Goal: Check status

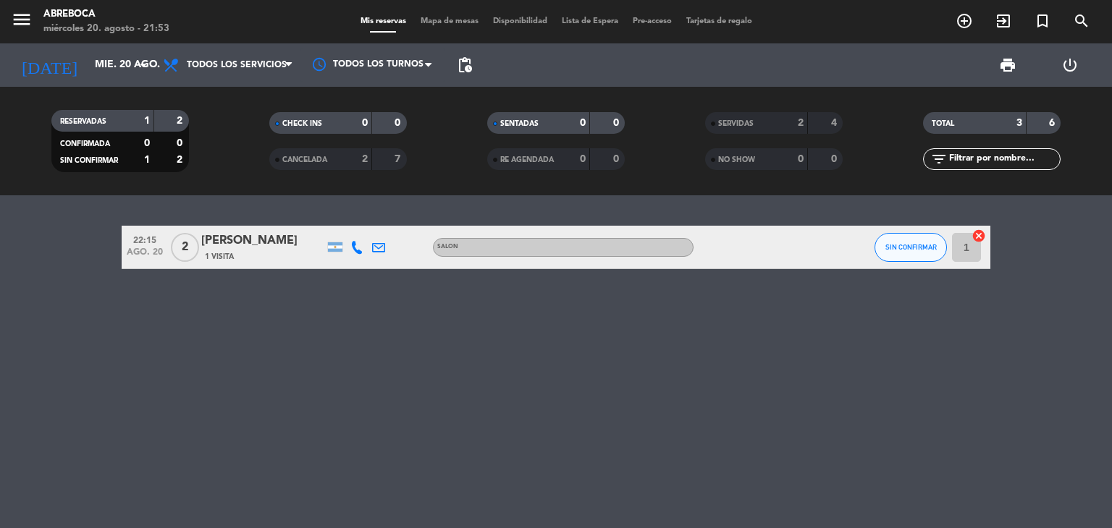
click at [354, 245] on icon at bounding box center [356, 247] width 13 height 13
click at [387, 226] on span at bounding box center [393, 224] width 12 height 12
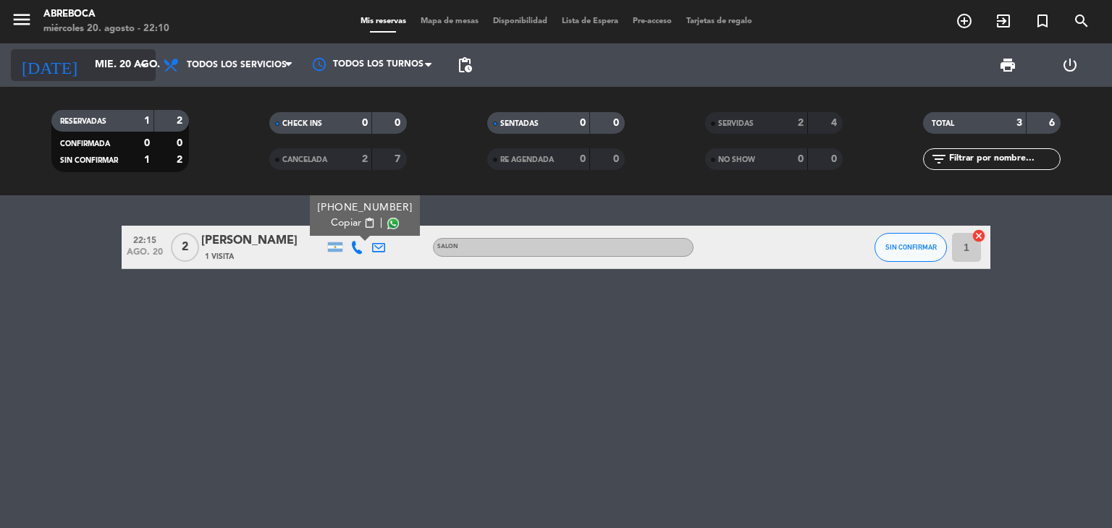
click at [115, 68] on input "mié. 20 ago." at bounding box center [157, 65] width 138 height 26
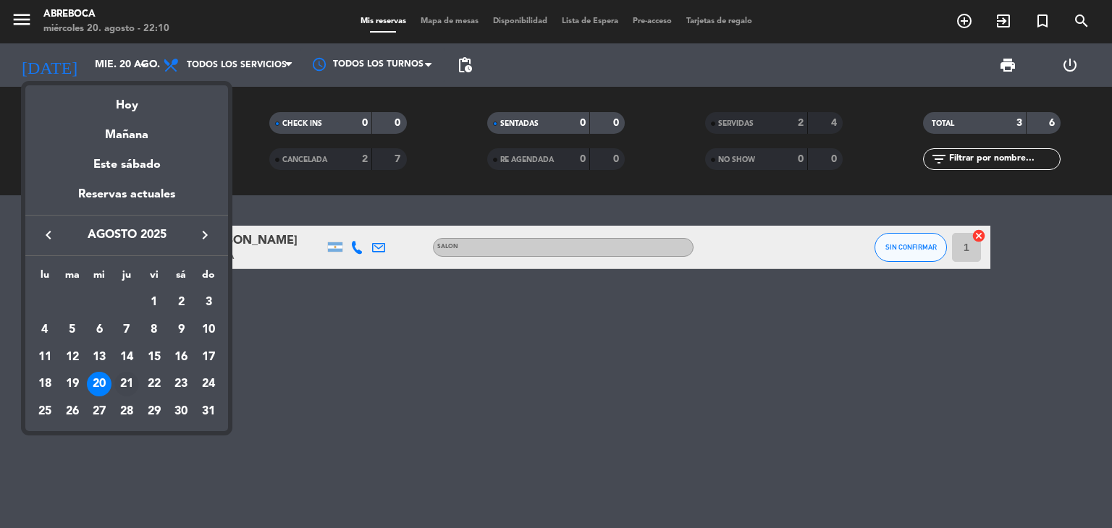
click at [125, 383] on div "21" at bounding box center [126, 384] width 25 height 25
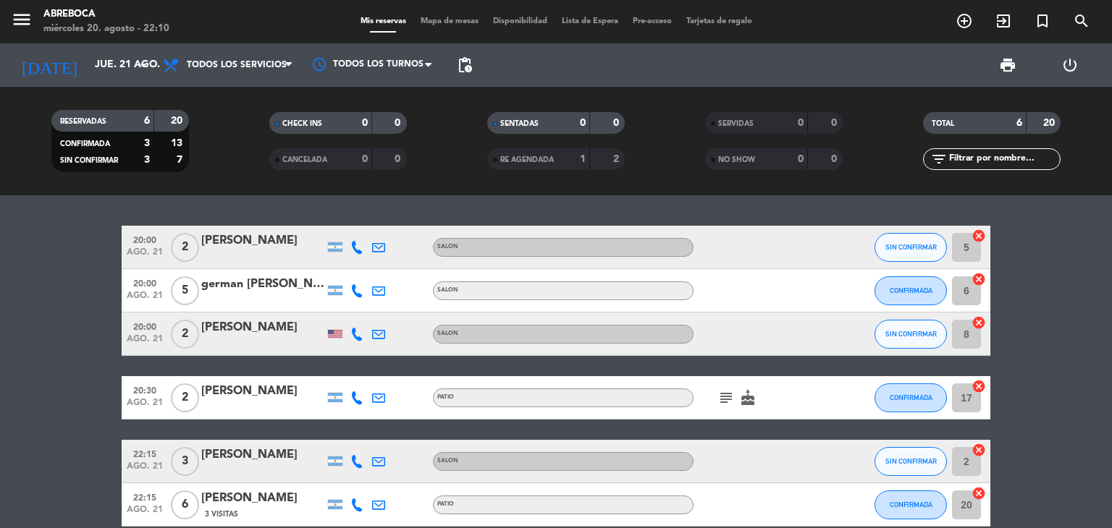
click at [341, 177] on div "CHECK INS 0 0 CANCELADA 0 0" at bounding box center [338, 141] width 218 height 80
click at [938, 258] on button "SIN CONFIRMAR" at bounding box center [911, 247] width 72 height 29
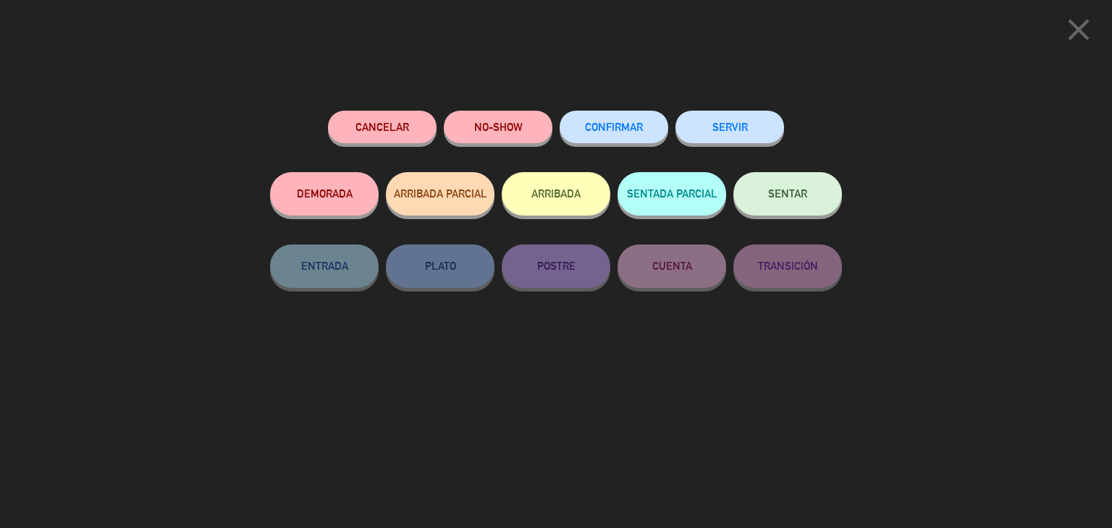
click at [644, 44] on div "close" at bounding box center [556, 27] width 1112 height 54
click at [1083, 28] on icon "close" at bounding box center [1079, 30] width 36 height 36
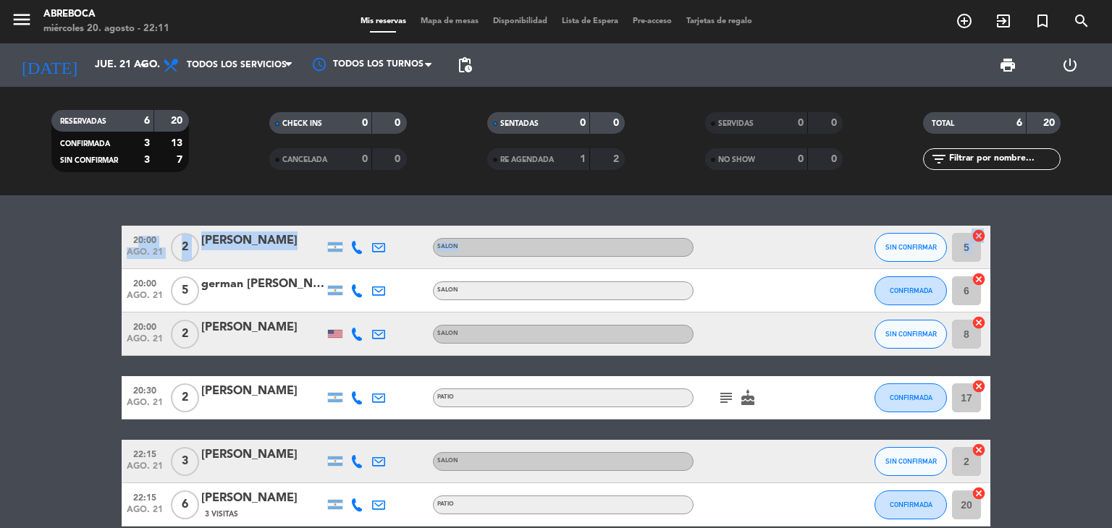
drag, startPoint x: 981, startPoint y: 235, endPoint x: 1059, endPoint y: 336, distance: 128.0
click at [1059, 336] on bookings-row "20:00 ago. 21 2 [PERSON_NAME] SALON SIN CONFIRMAR 5 cancel 20:00 ago. 21 5 germ…" at bounding box center [556, 376] width 1112 height 301
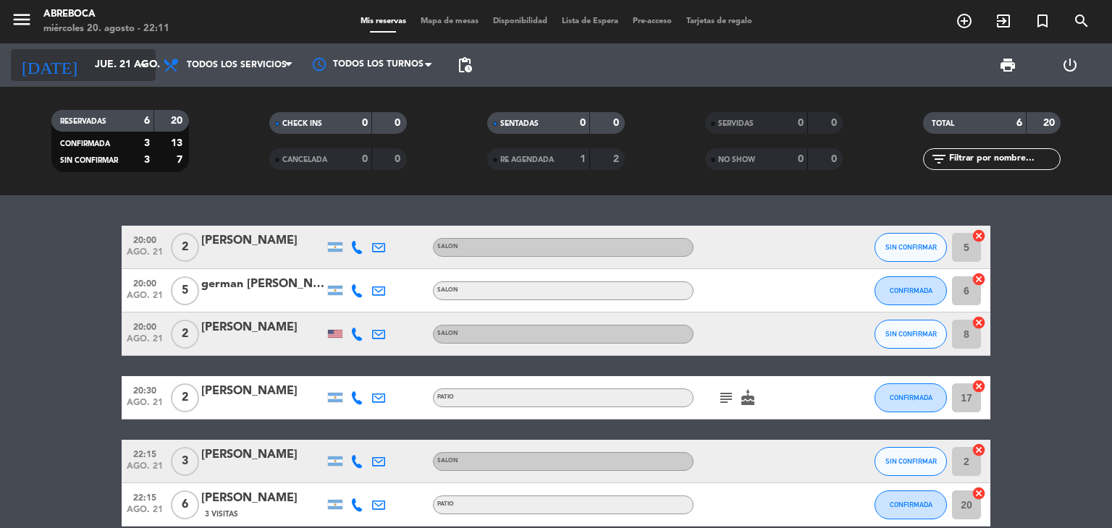
click at [148, 68] on icon "arrow_drop_down" at bounding box center [143, 64] width 17 height 17
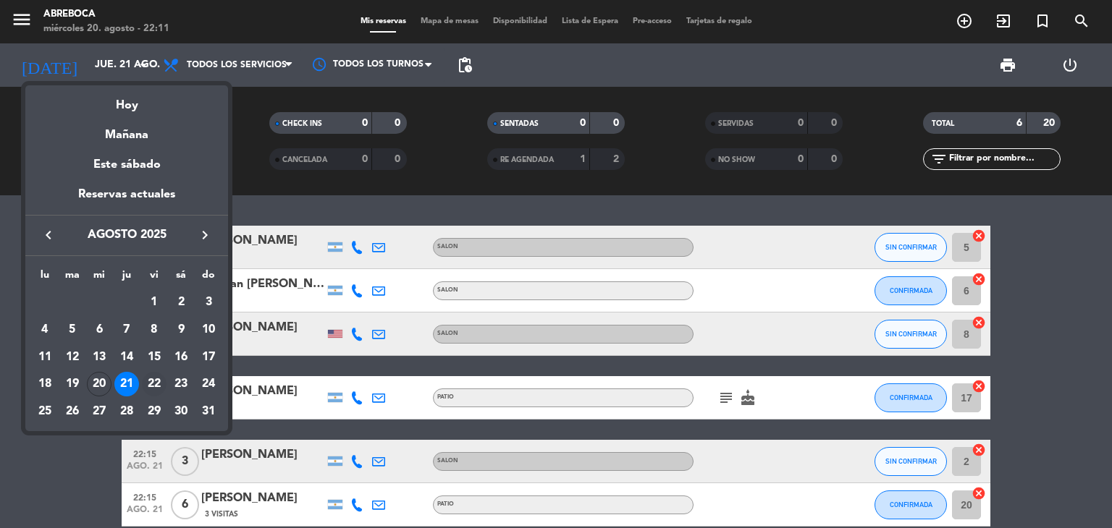
click at [155, 384] on div "22" at bounding box center [154, 384] width 25 height 25
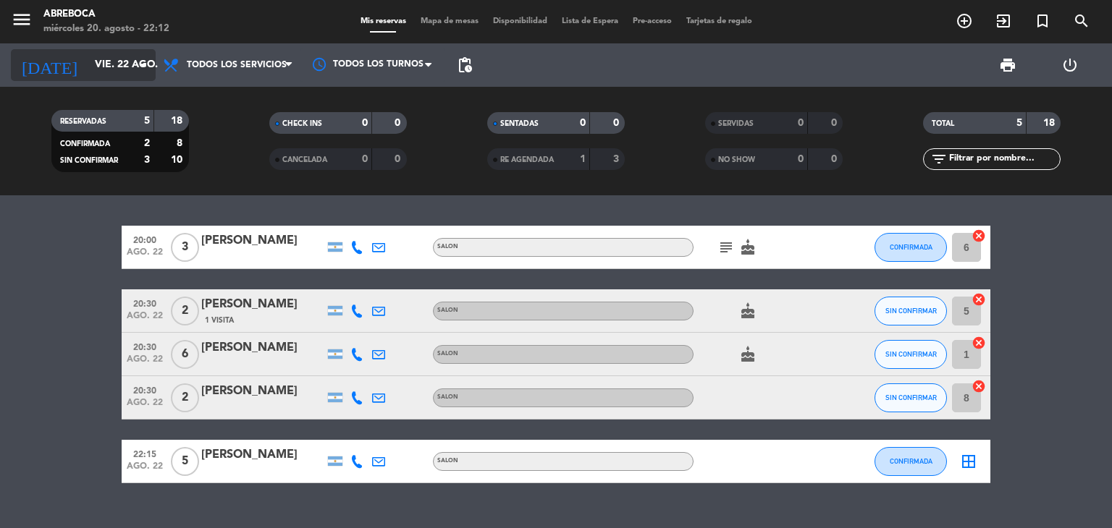
click at [148, 72] on icon "arrow_drop_down" at bounding box center [143, 64] width 17 height 17
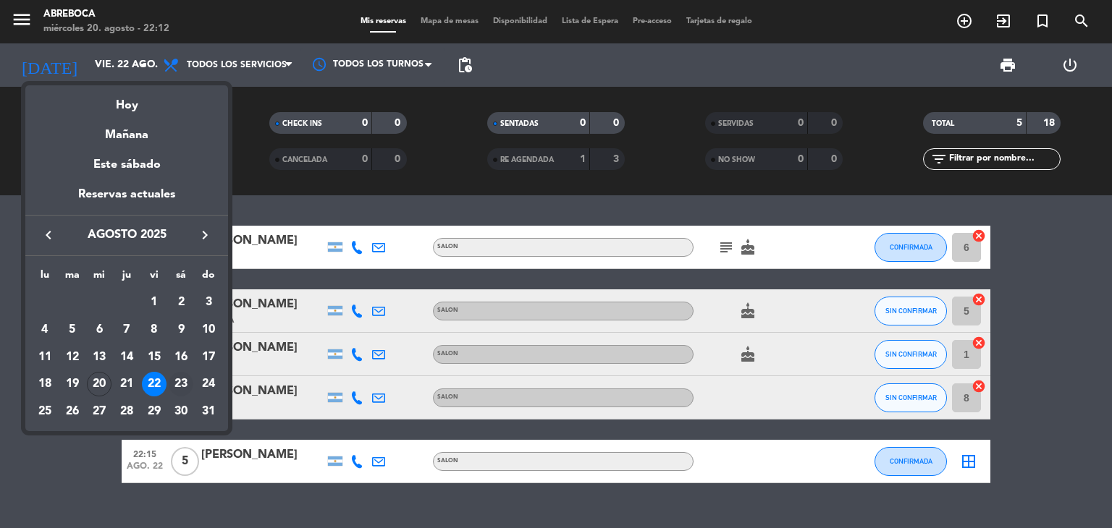
click at [185, 383] on div "23" at bounding box center [181, 384] width 25 height 25
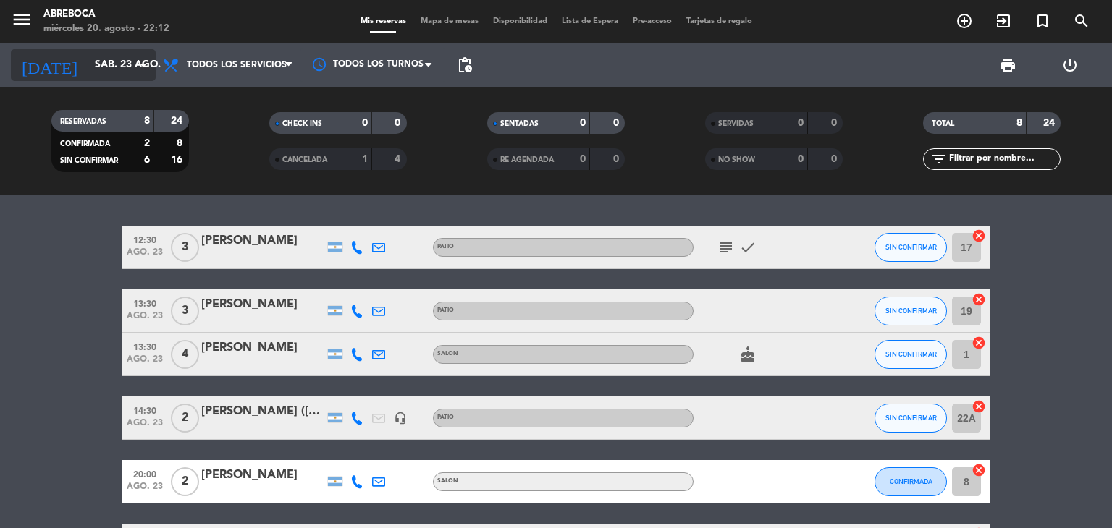
click at [145, 67] on icon "arrow_drop_down" at bounding box center [143, 64] width 17 height 17
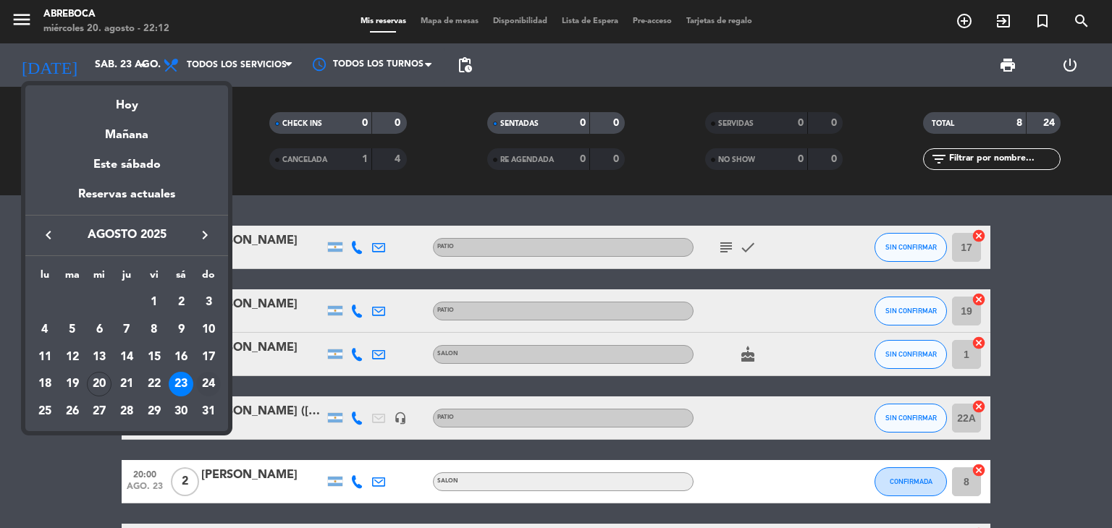
click at [211, 384] on div "24" at bounding box center [208, 384] width 25 height 25
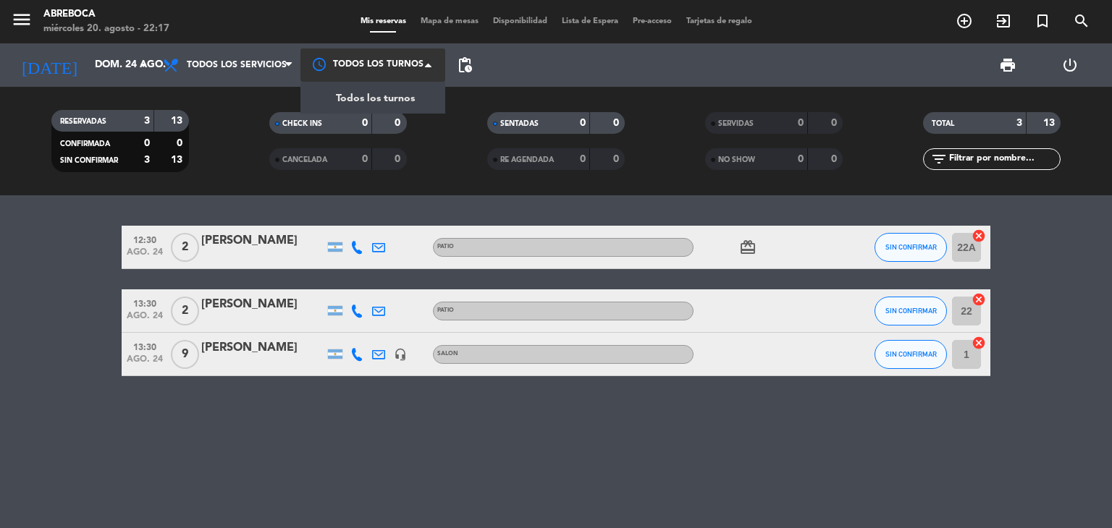
click at [432, 68] on span at bounding box center [432, 65] width 14 height 14
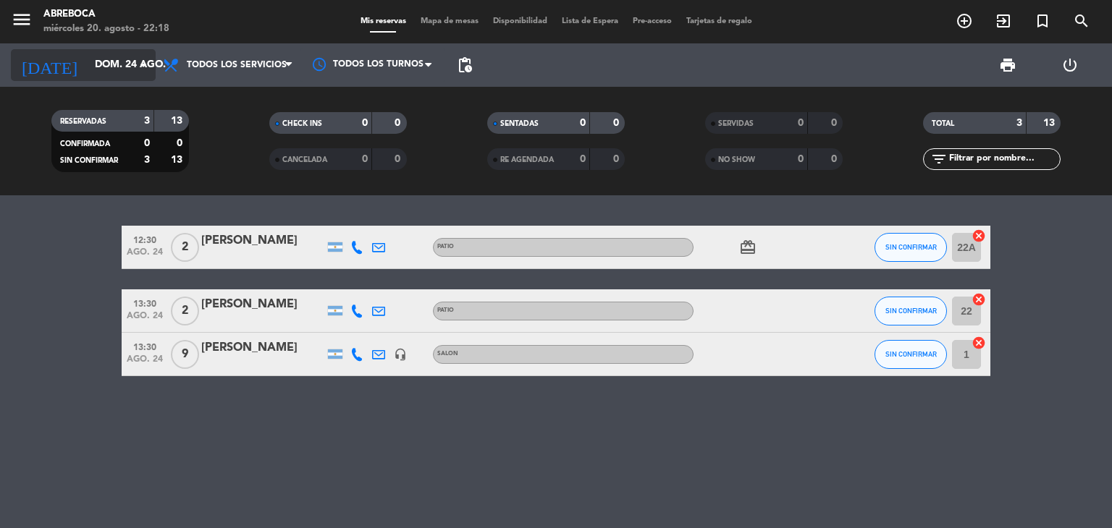
click at [132, 59] on input "dom. 24 ago." at bounding box center [157, 65] width 138 height 26
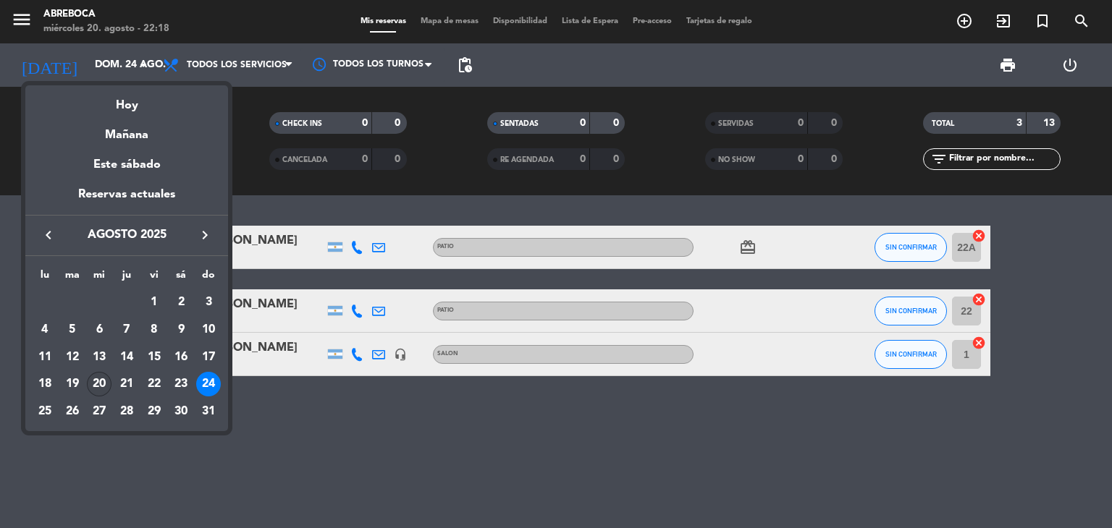
click at [101, 384] on div "20" at bounding box center [99, 384] width 25 height 25
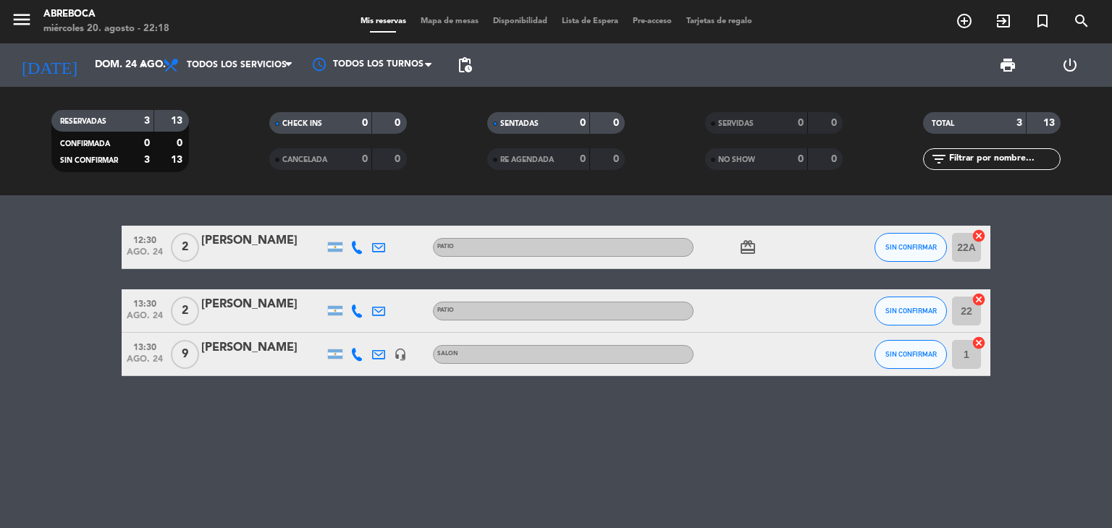
type input "mié. 20 ago."
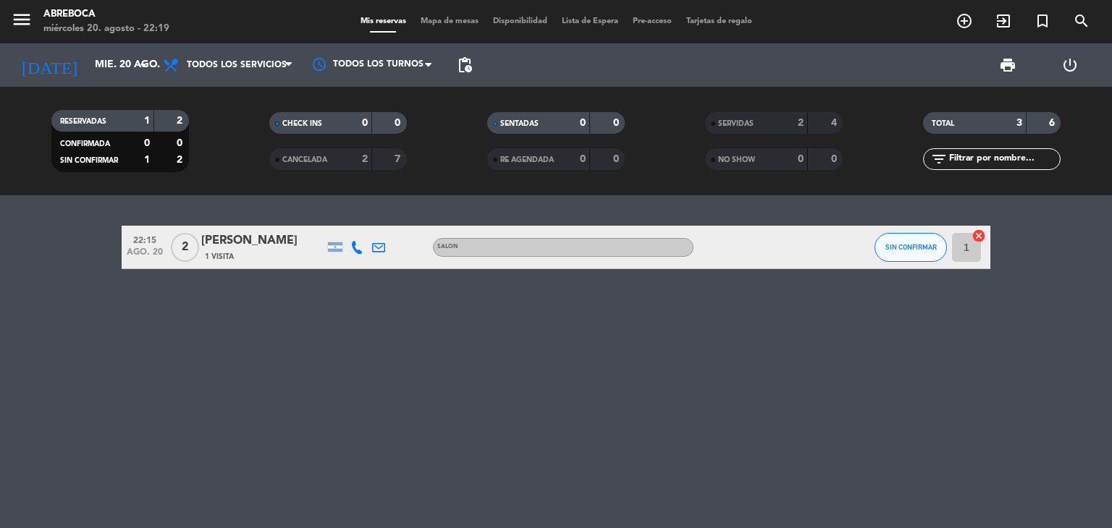
click at [358, 246] on icon at bounding box center [356, 247] width 13 height 13
click at [387, 225] on span at bounding box center [393, 224] width 12 height 12
drag, startPoint x: 404, startPoint y: 345, endPoint x: 411, endPoint y: 357, distance: 13.7
click at [411, 357] on div "22:15 ago. 20 2 [PERSON_NAME] 1 Visita [PHONE_NUMBER] Copiar content_paste | SA…" at bounding box center [556, 361] width 1112 height 333
